Goal: Task Accomplishment & Management: Manage account settings

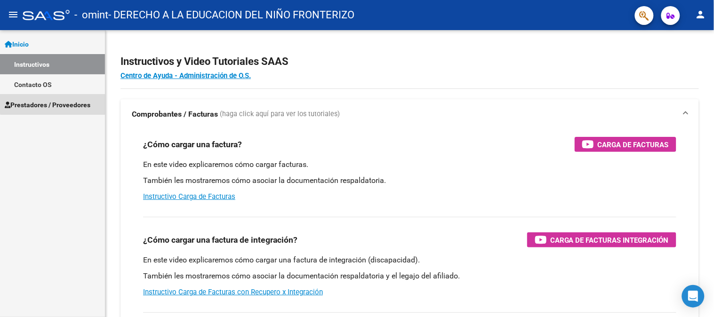
click at [58, 102] on span "Prestadores / Proveedores" at bounding box center [48, 105] width 86 height 10
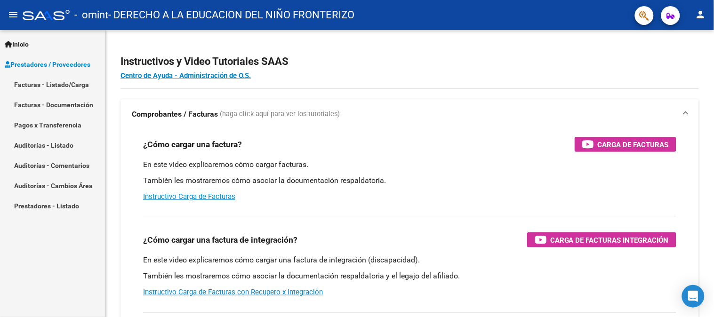
click at [58, 88] on link "Facturas - Listado/Carga" at bounding box center [52, 84] width 105 height 20
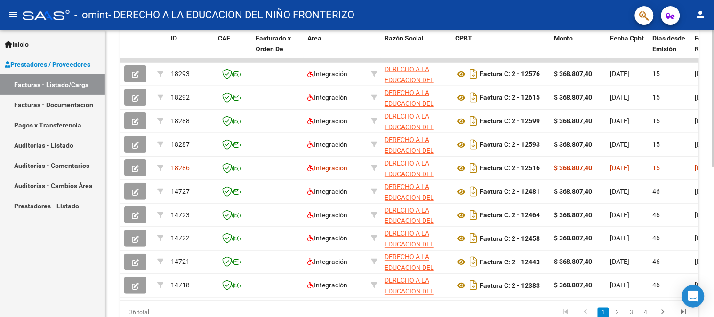
click at [713, 208] on div at bounding box center [713, 229] width 2 height 137
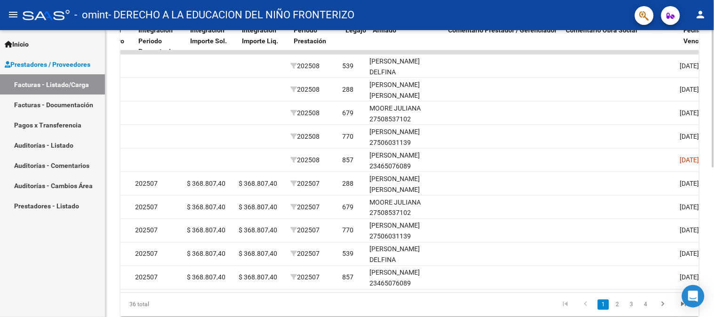
scroll to position [0, 1052]
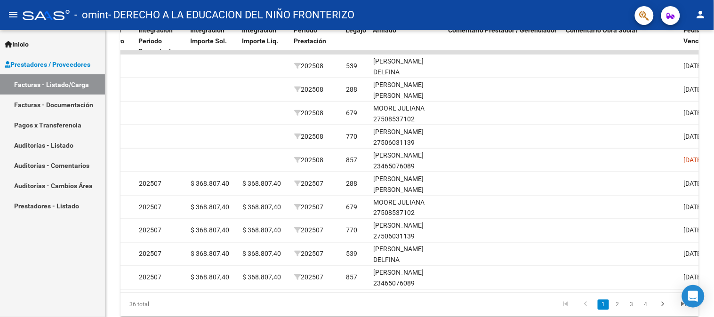
click at [701, 8] on button "person" at bounding box center [700, 15] width 19 height 19
click at [663, 64] on mat-icon "exit_to_app" at bounding box center [665, 61] width 11 height 11
